Goal: Task Accomplishment & Management: Use online tool/utility

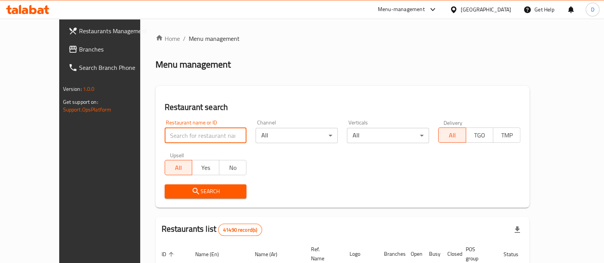
click at [176, 129] on input "search" at bounding box center [206, 135] width 82 height 15
type input "[PERSON_NAME]"
click button "Search" at bounding box center [206, 192] width 82 height 14
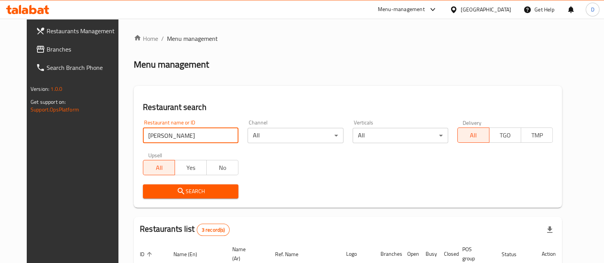
scroll to position [126, 0]
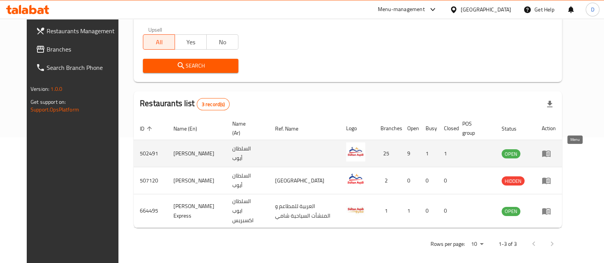
click at [556, 156] on link "enhanced table" at bounding box center [549, 153] width 14 height 9
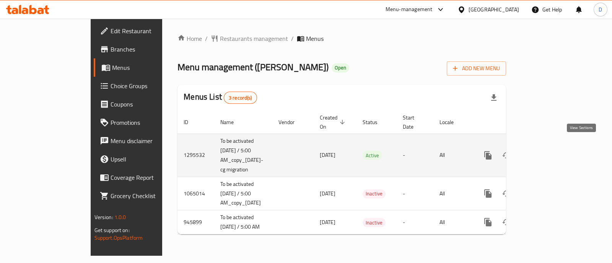
click at [552, 146] on link "enhanced table" at bounding box center [543, 155] width 18 height 18
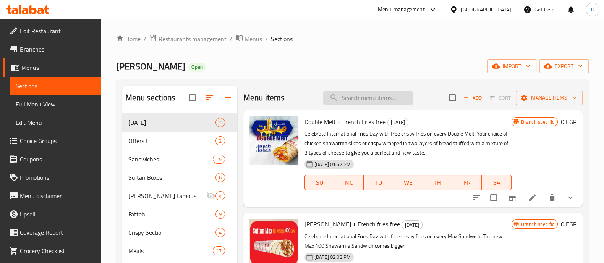
click at [369, 101] on input "search" at bounding box center [368, 97] width 90 height 13
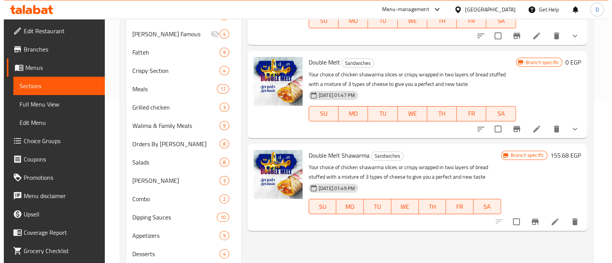
scroll to position [163, 0]
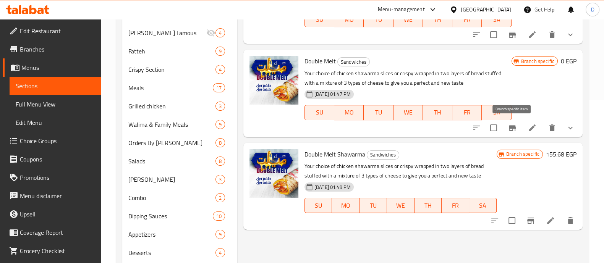
type input "double"
click at [512, 133] on button "Branch-specific-item" at bounding box center [512, 128] width 18 height 18
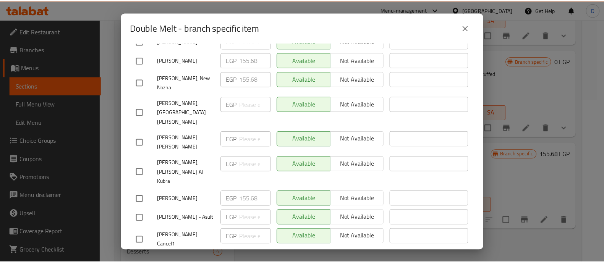
scroll to position [306, 0]
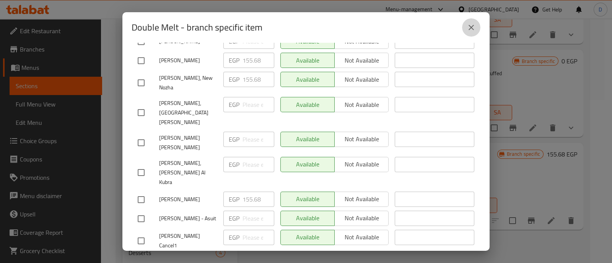
click at [464, 28] on button "close" at bounding box center [471, 27] width 18 height 18
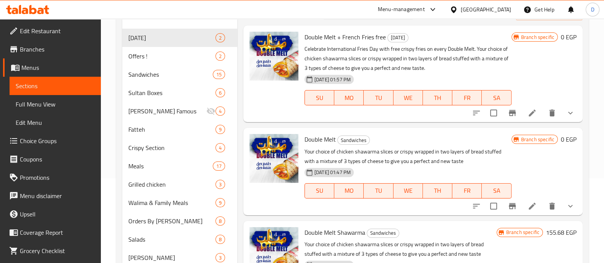
scroll to position [84, 0]
click at [514, 108] on button "Branch-specific-item" at bounding box center [512, 113] width 18 height 18
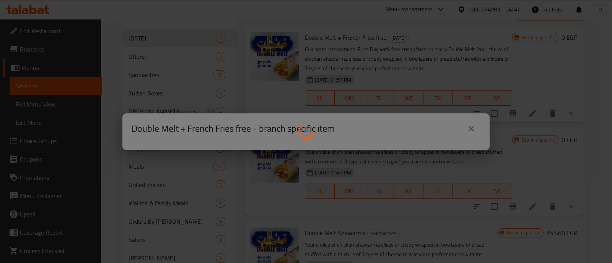
click at [467, 122] on div at bounding box center [306, 131] width 612 height 263
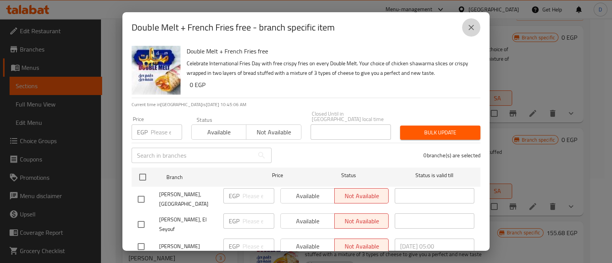
click at [476, 27] on button "close" at bounding box center [471, 27] width 18 height 18
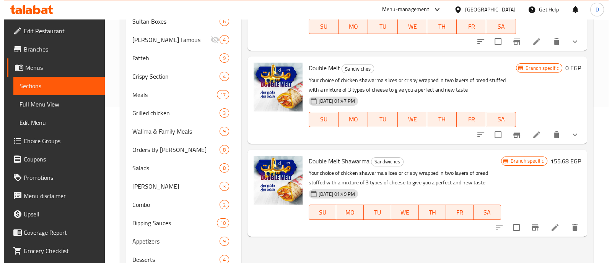
scroll to position [156, 0]
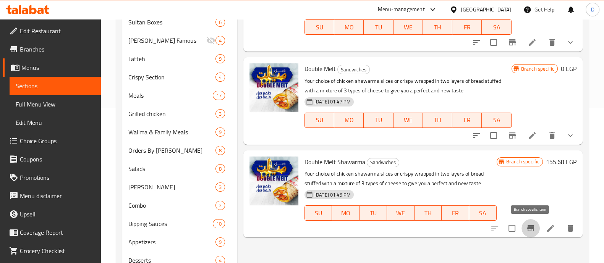
click at [527, 230] on icon "Branch-specific-item" at bounding box center [530, 228] width 9 height 9
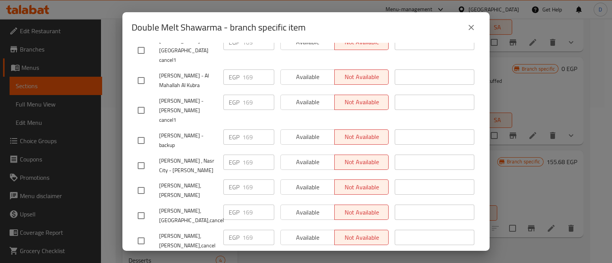
scroll to position [501, 0]
click at [547, 147] on div "Double Melt Shawarma - branch specific item Double Melt Shawarma Your choice of…" at bounding box center [306, 131] width 612 height 263
